Goal: Information Seeking & Learning: Learn about a topic

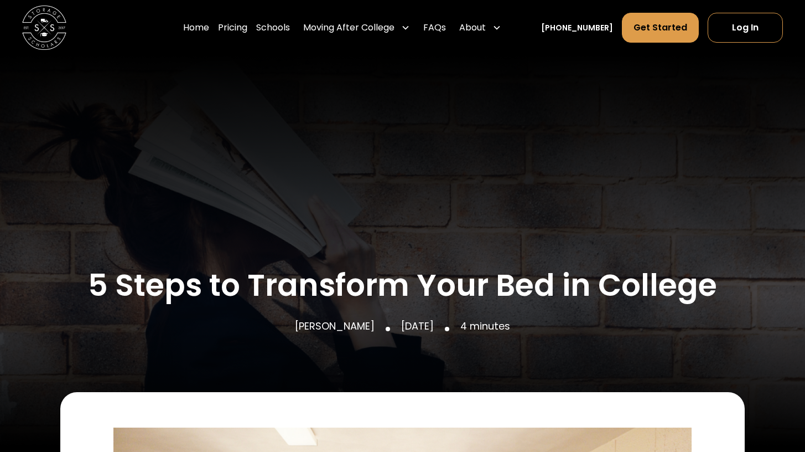
click at [38, 19] on img "home" at bounding box center [44, 28] width 44 height 44
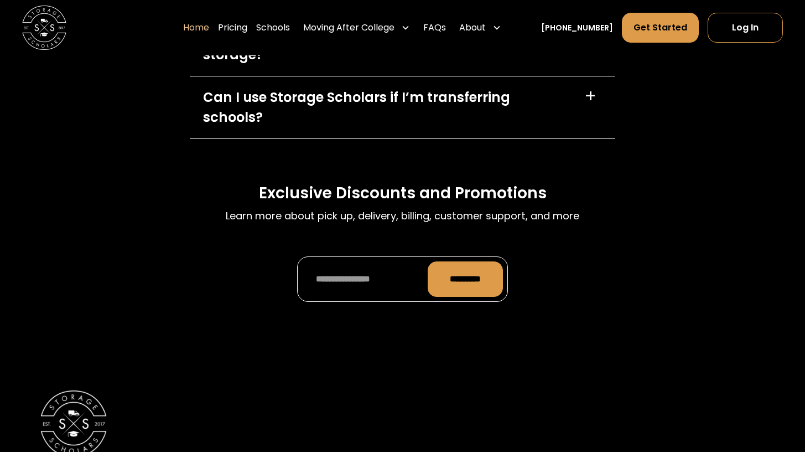
scroll to position [3286, 0]
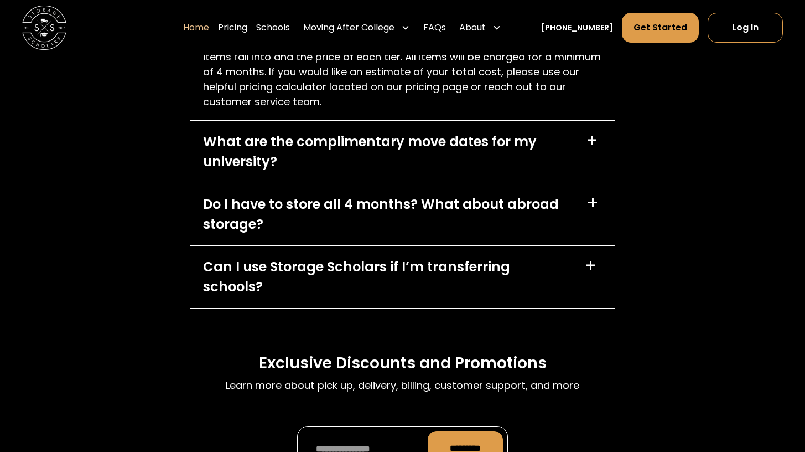
click at [405, 183] on div "What are the complimentary move dates for my university? +" at bounding box center [403, 152] width 426 height 62
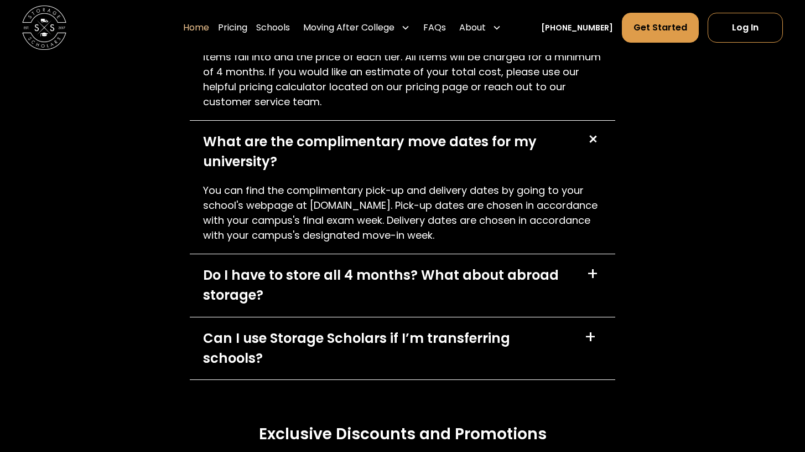
click at [403, 183] on div "What are the complimentary move dates for my university? +" at bounding box center [403, 152] width 426 height 62
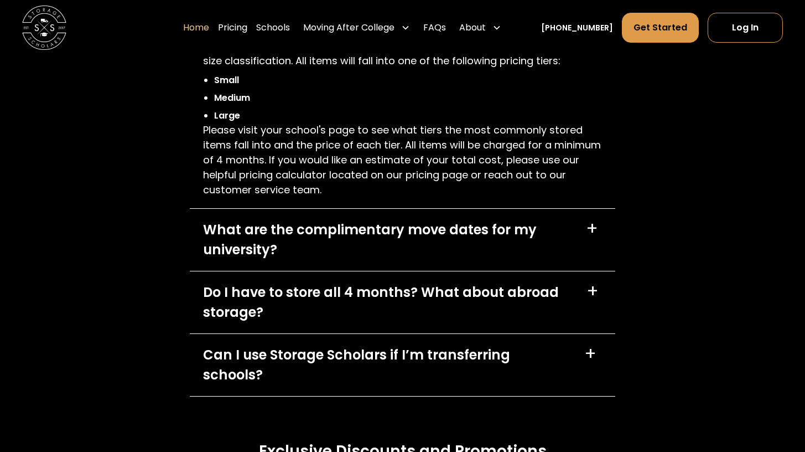
scroll to position [3173, 0]
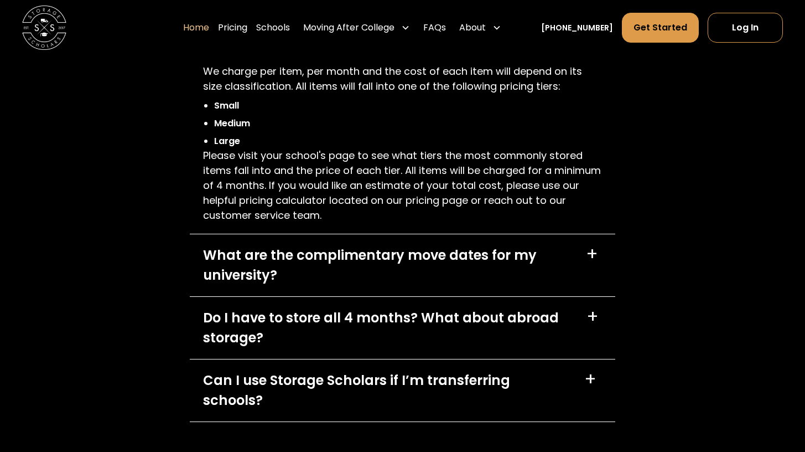
click at [362, 64] on div "How much does it cost? +" at bounding box center [403, 43] width 426 height 42
